Goal: Task Accomplishment & Management: Manage account settings

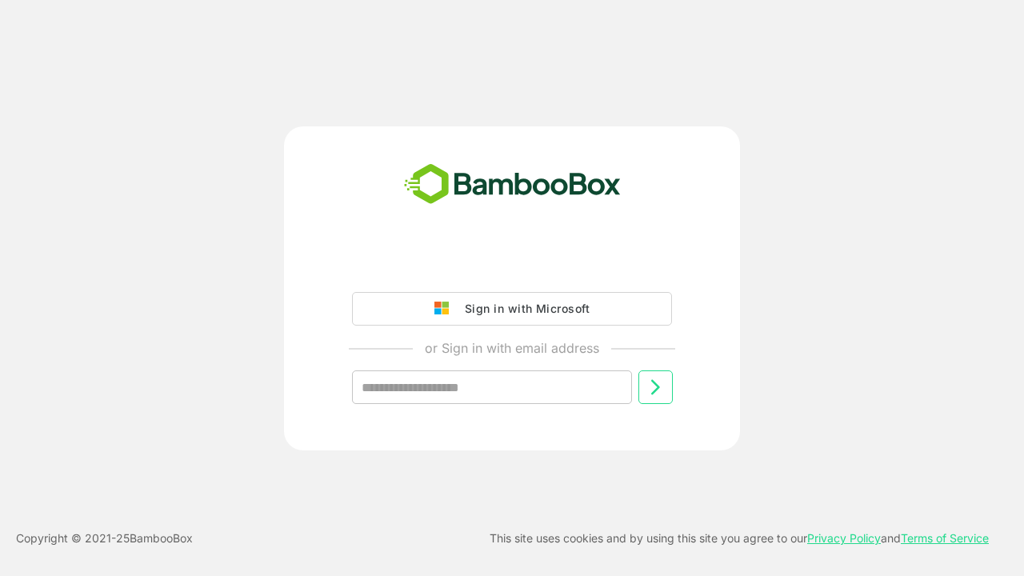
type input "**********"
click at [655, 387] on icon at bounding box center [654, 386] width 19 height 19
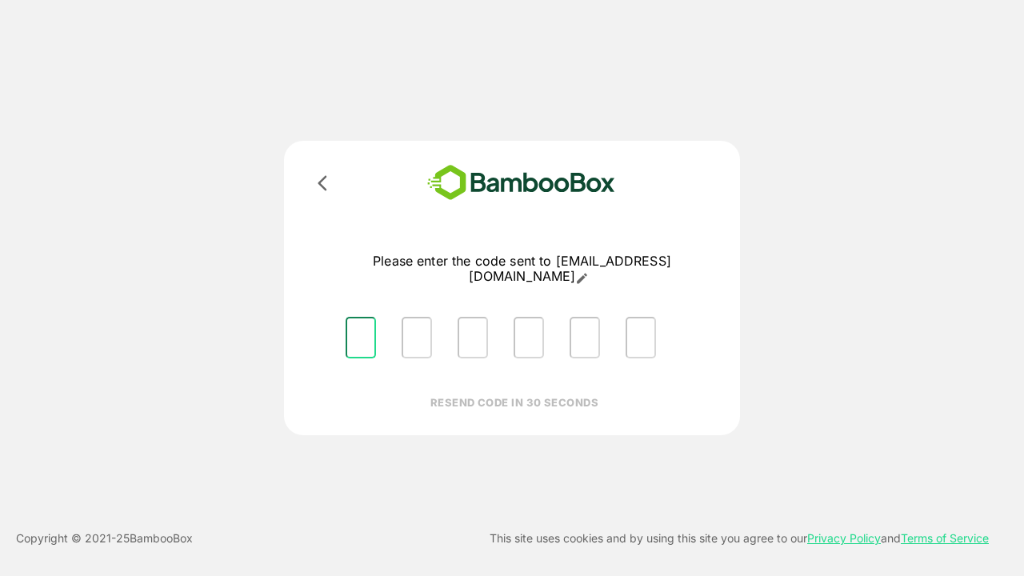
type input "*"
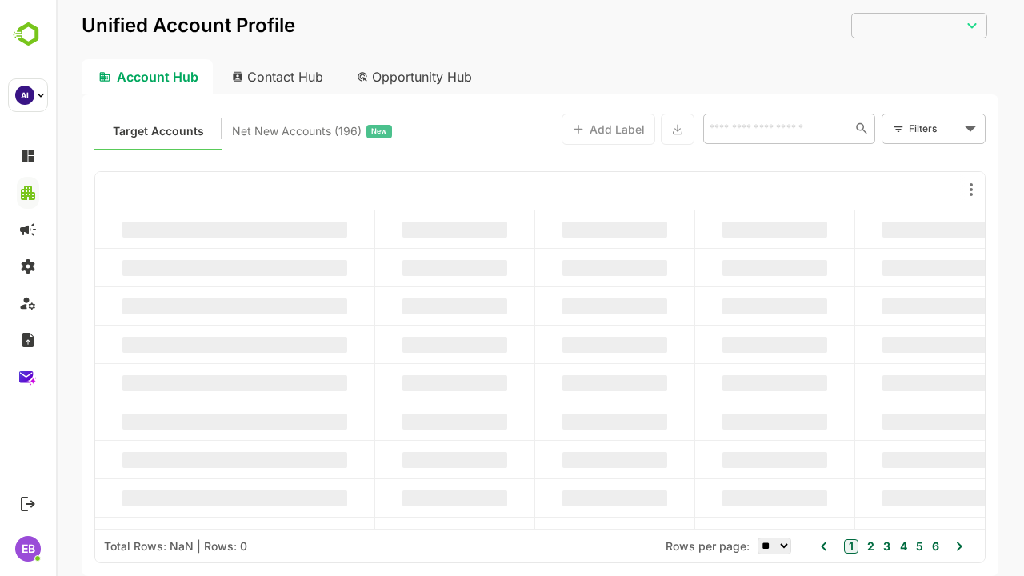
type input "**********"
